Goal: Transaction & Acquisition: Purchase product/service

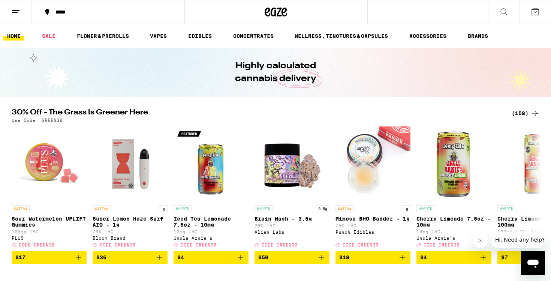
click at [525, 113] on div "(158)" at bounding box center [525, 113] width 28 height 9
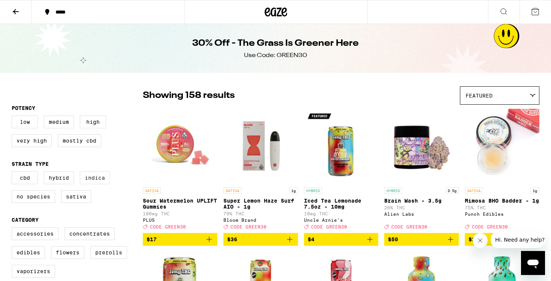
click at [86, 181] on label "Indica" at bounding box center [95, 177] width 30 height 13
click at [13, 173] on input "Indica" at bounding box center [13, 172] width 0 height 0
checkbox input "true"
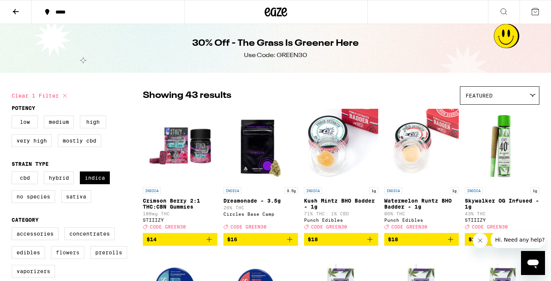
click at [77, 258] on label "Flowers" at bounding box center [67, 252] width 33 height 13
click at [13, 228] on input "Flowers" at bounding box center [13, 228] width 0 height 0
checkbox input "true"
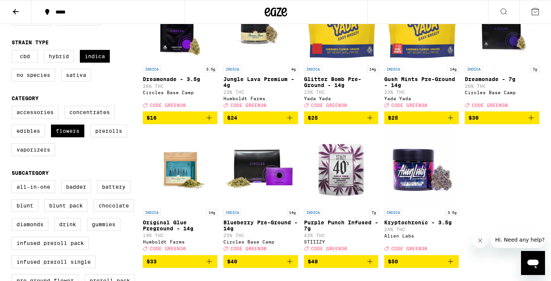
scroll to position [121, 0]
